Goal: Information Seeking & Learning: Stay updated

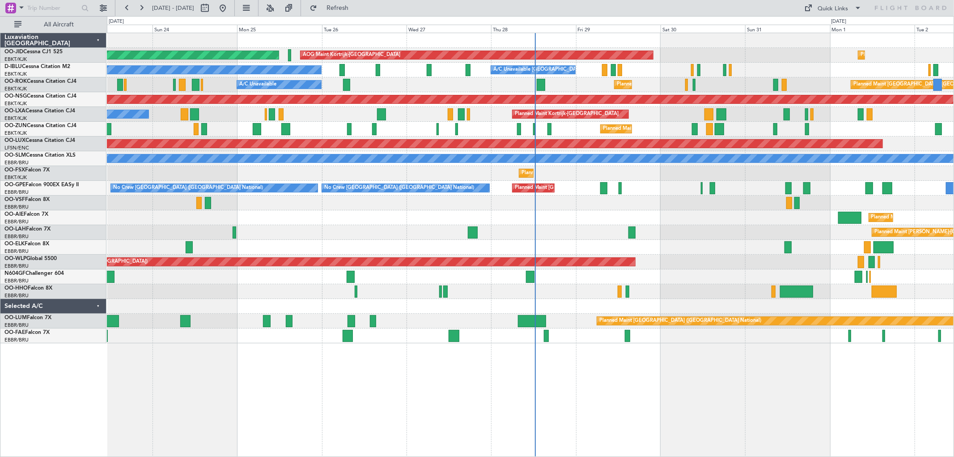
click at [721, 75] on div "No Crew Kortrijk-Wevelgem A/C Unavailable Kortrijk-Wevelgem No Crew Brussels (B…" at bounding box center [530, 70] width 847 height 15
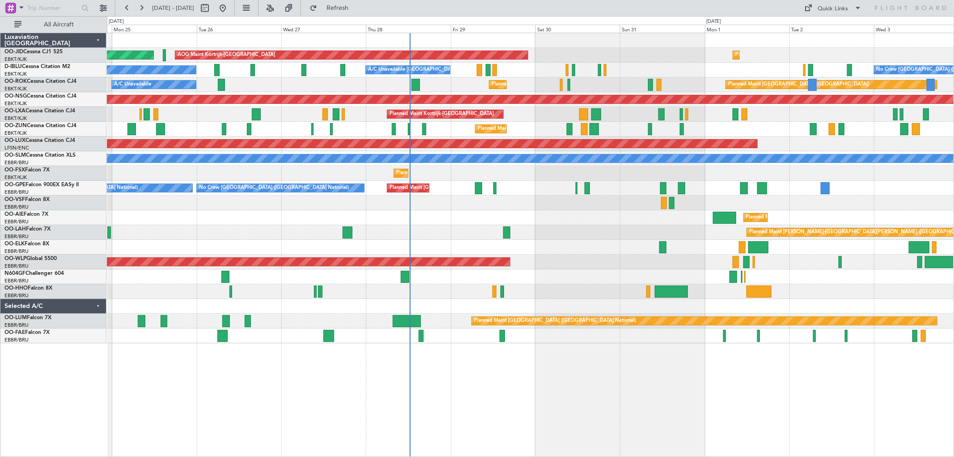
click at [661, 79] on div "Planned Maint Kortrijk-Wevelgem AOG Maint Kortrijk-Wevelgem Planned Maint Paris…" at bounding box center [530, 188] width 847 height 310
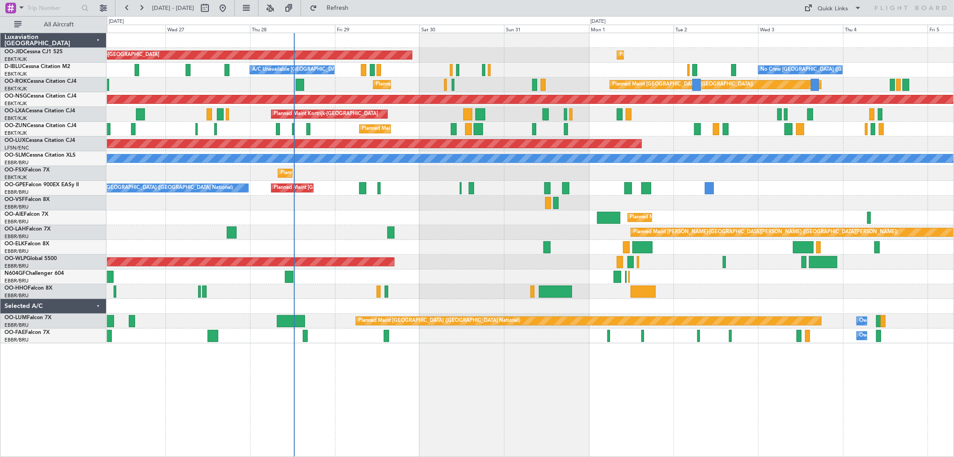
click at [745, 136] on div "Planned Maint Kortrijk-Wevelgem AOG Maint Kortrijk-Wevelgem Planned Maint Paris…" at bounding box center [530, 188] width 847 height 310
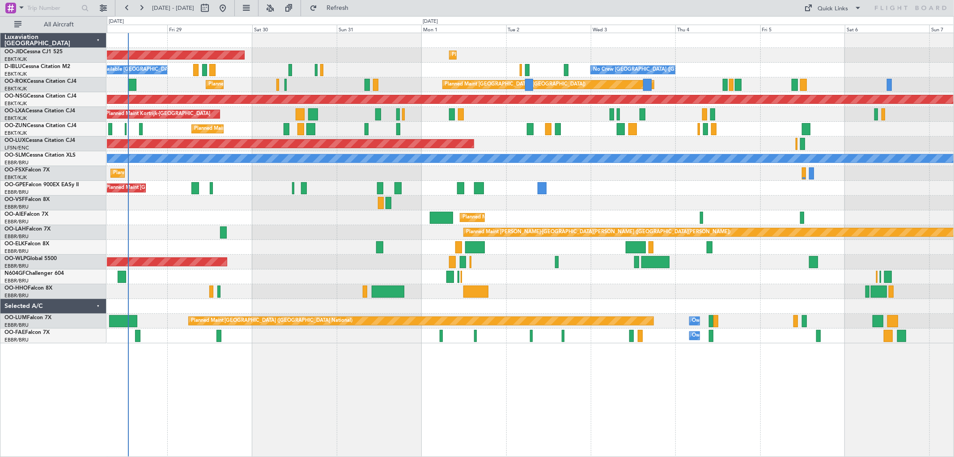
click at [237, 118] on div "AOG Maint Kortrijk-Wevelgem Planned Maint Kortrijk-Wevelgem A/C Unavailable Kor…" at bounding box center [530, 188] width 847 height 310
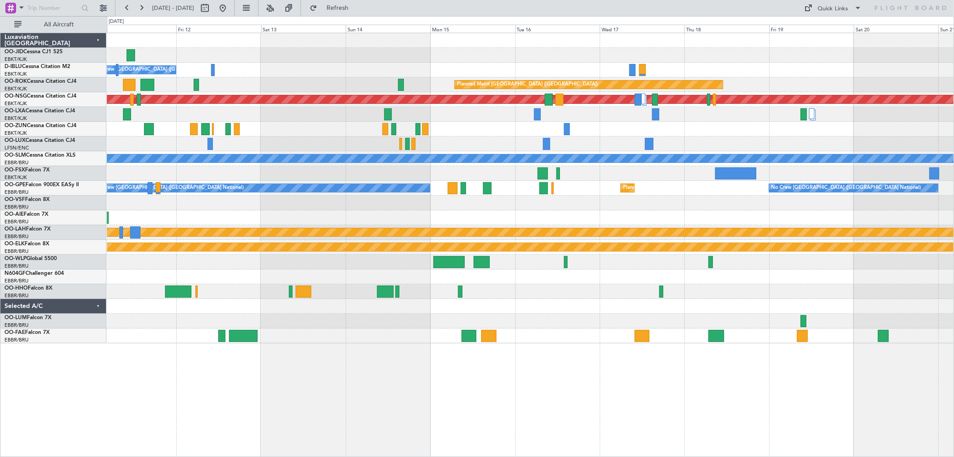
click at [513, 115] on div "No Crew Brussels (Brussels National) Planned Maint Paris (Le Bourget) Planned M…" at bounding box center [530, 188] width 847 height 310
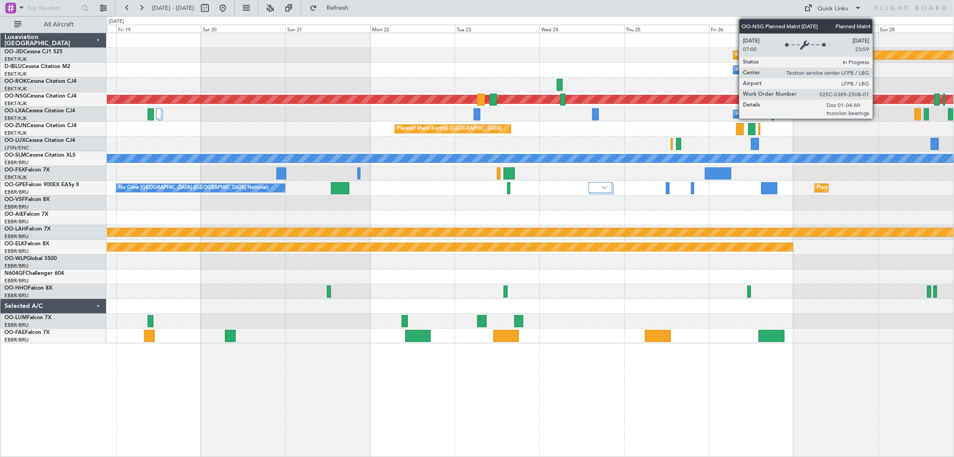
click at [576, 108] on div "Planned Maint Kortrijk-Wevelgem null Kortrijk-Wevelgem A/C Unavailable Brussels…" at bounding box center [530, 188] width 847 height 310
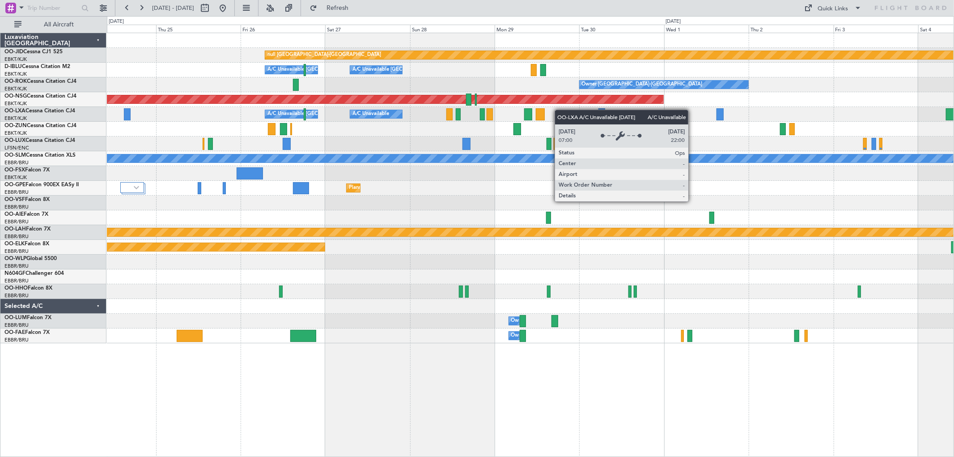
click at [555, 110] on div "Planned Maint Kortrijk-Wevelgem null Kortrijk-Wevelgem A/C Unavailable Brussels…" at bounding box center [530, 188] width 847 height 310
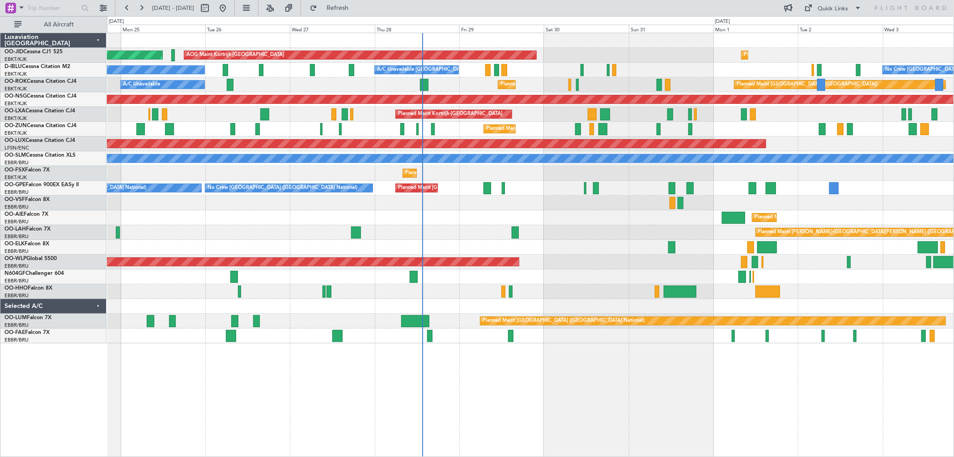
click at [616, 58] on div "AOG Maint Kortrijk-[GEOGRAPHIC_DATA] Planned Maint [GEOGRAPHIC_DATA] ([GEOGRAPH…" at bounding box center [530, 55] width 847 height 15
